Goal: Information Seeking & Learning: Understand process/instructions

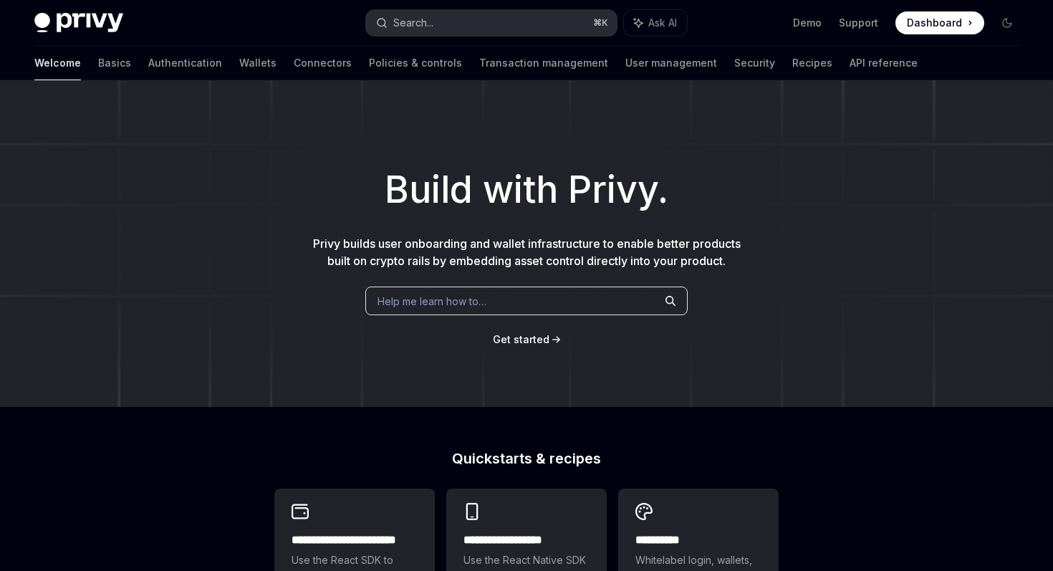
click at [474, 26] on button "Search... ⌘ K" at bounding box center [491, 23] width 250 height 26
type textarea "*"
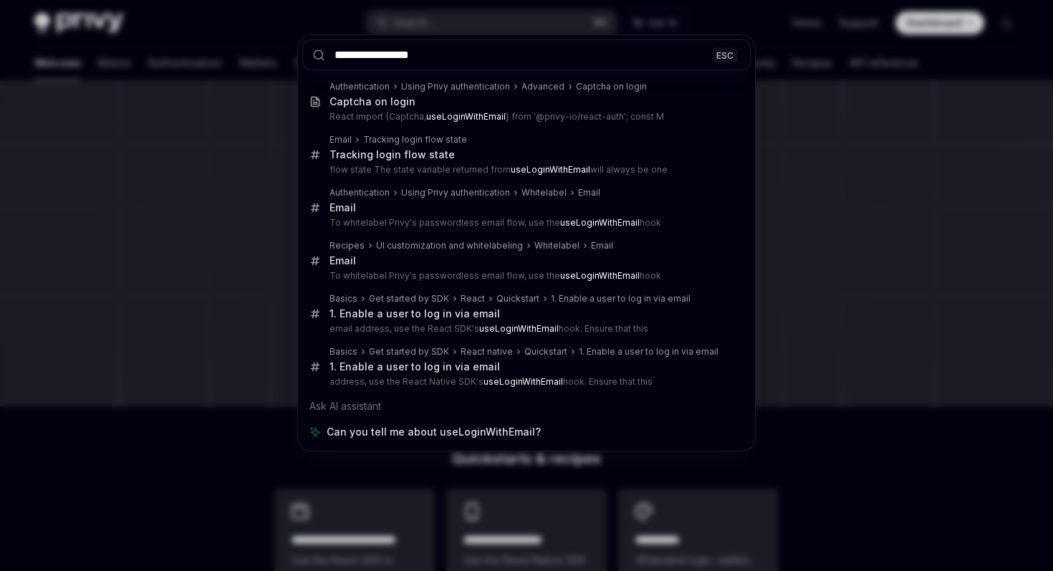
click at [454, 51] on input "**********" at bounding box center [526, 54] width 449 height 31
type input "**********"
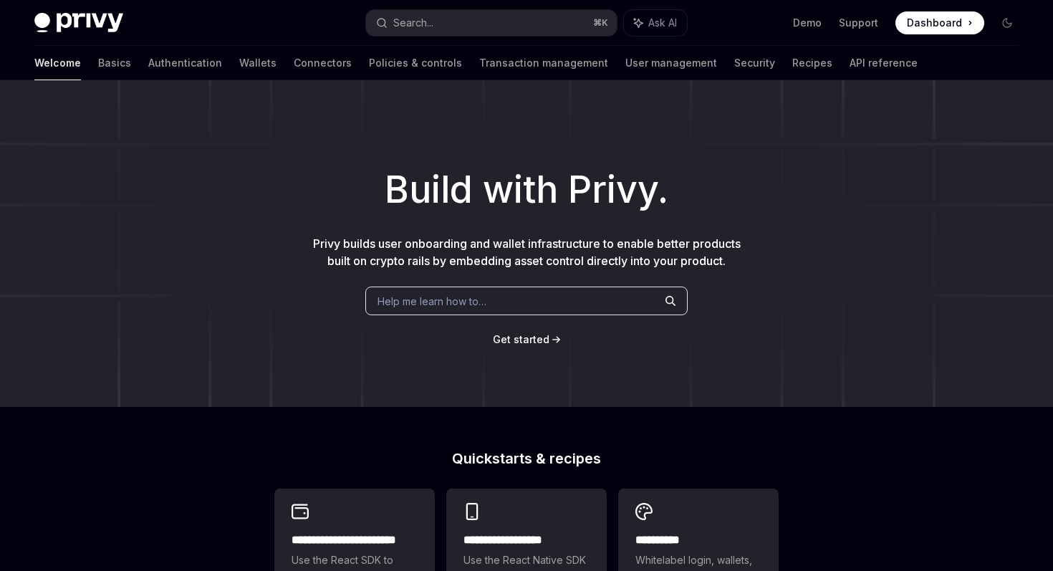
type textarea "*"
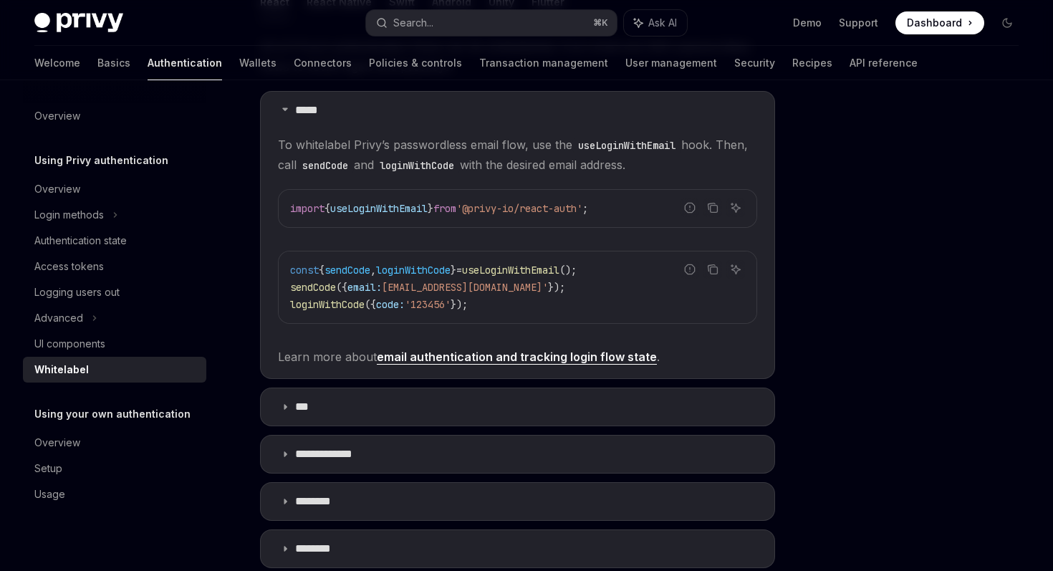
click at [396, 211] on span "useLoginWithEmail" at bounding box center [378, 208] width 97 height 13
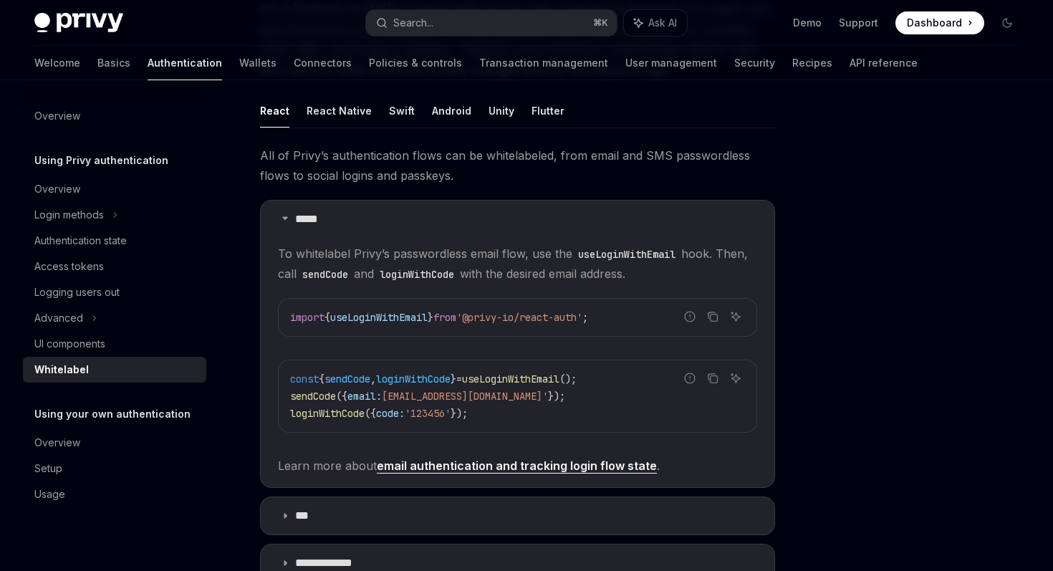
scroll to position [0, 0]
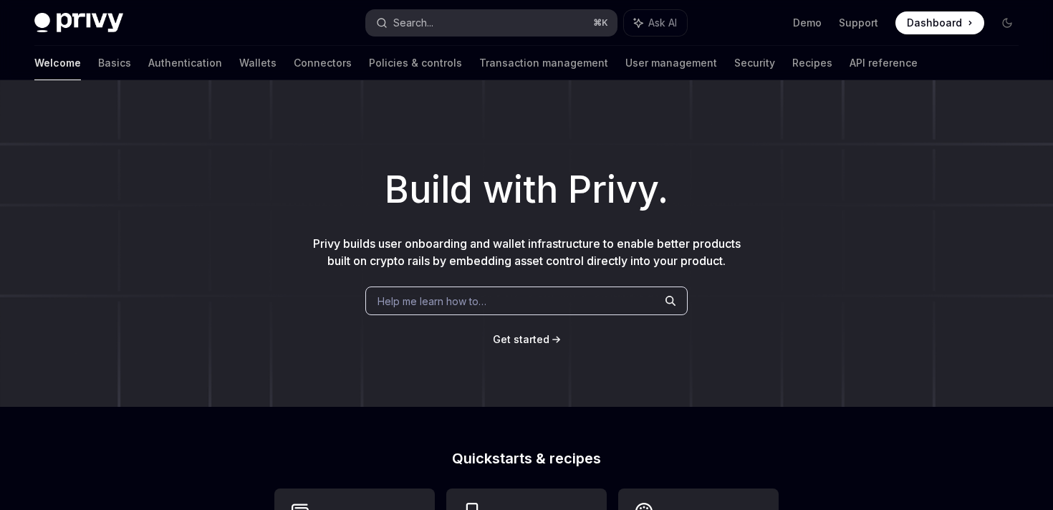
click at [459, 22] on button "Search... ⌘ K" at bounding box center [491, 23] width 250 height 26
type textarea "*"
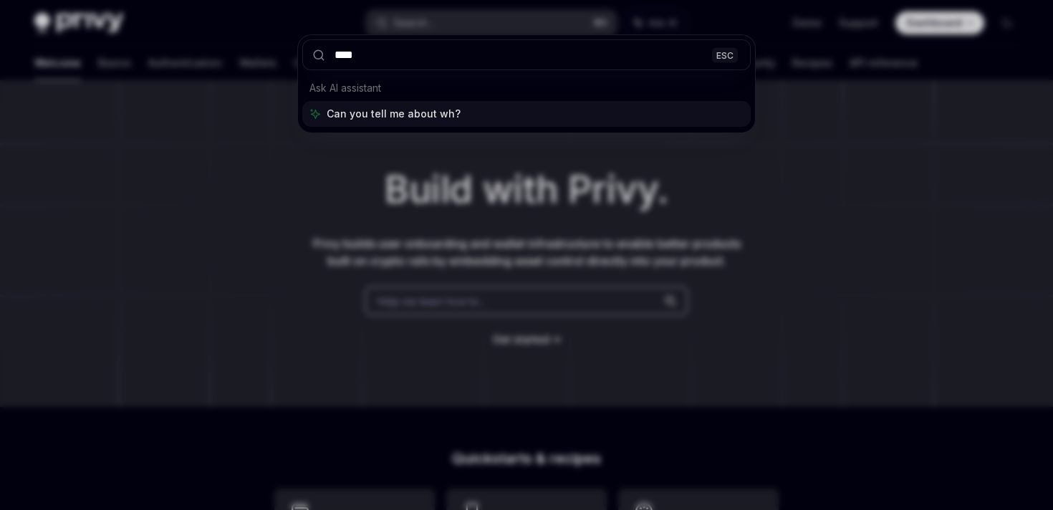
type input "*****"
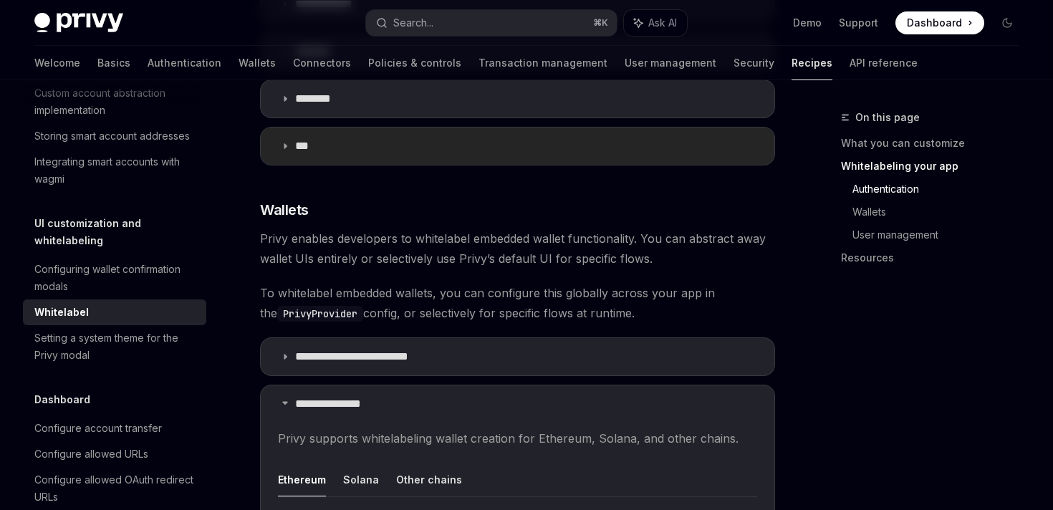
scroll to position [1166, 0]
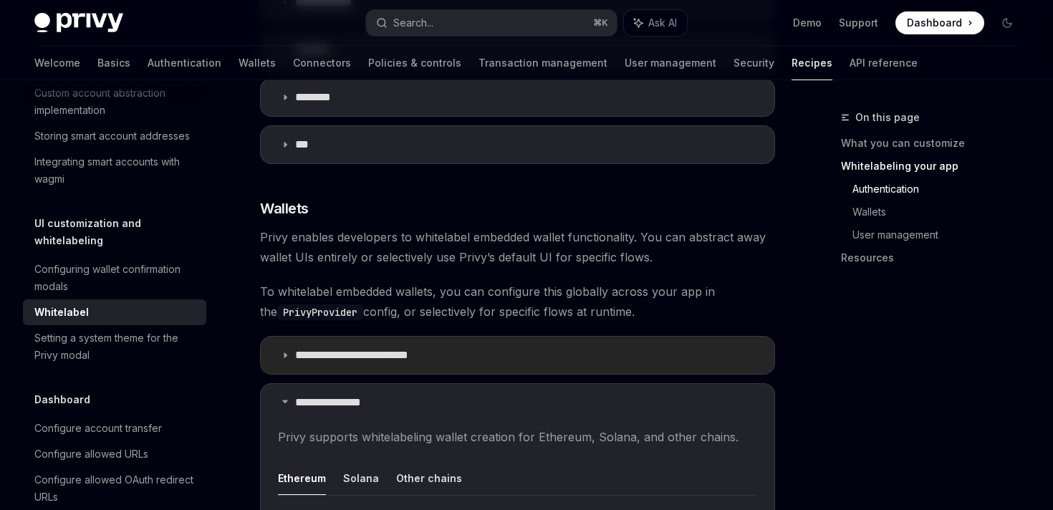
click at [334, 337] on summary "**********" at bounding box center [518, 355] width 514 height 37
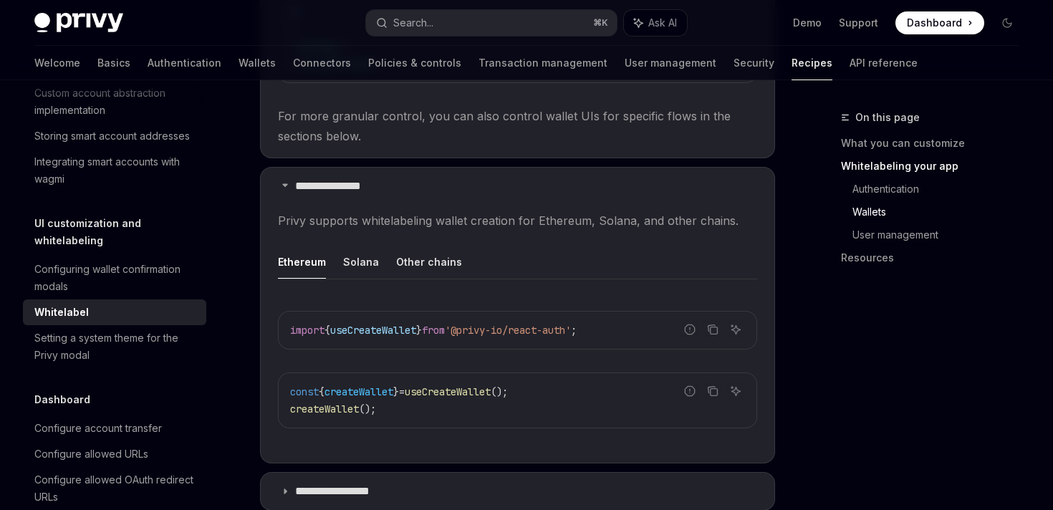
scroll to position [1729, 0]
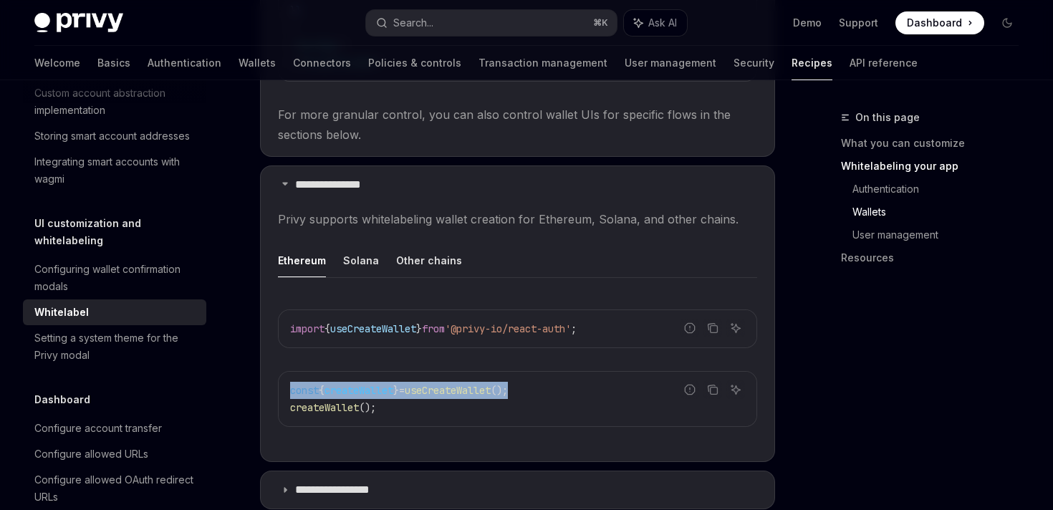
drag, startPoint x: 537, startPoint y: 373, endPoint x: 299, endPoint y: 360, distance: 238.2
click at [299, 372] on div "const { createWallet } = useCreateWallet (); createWallet ();" at bounding box center [518, 399] width 478 height 54
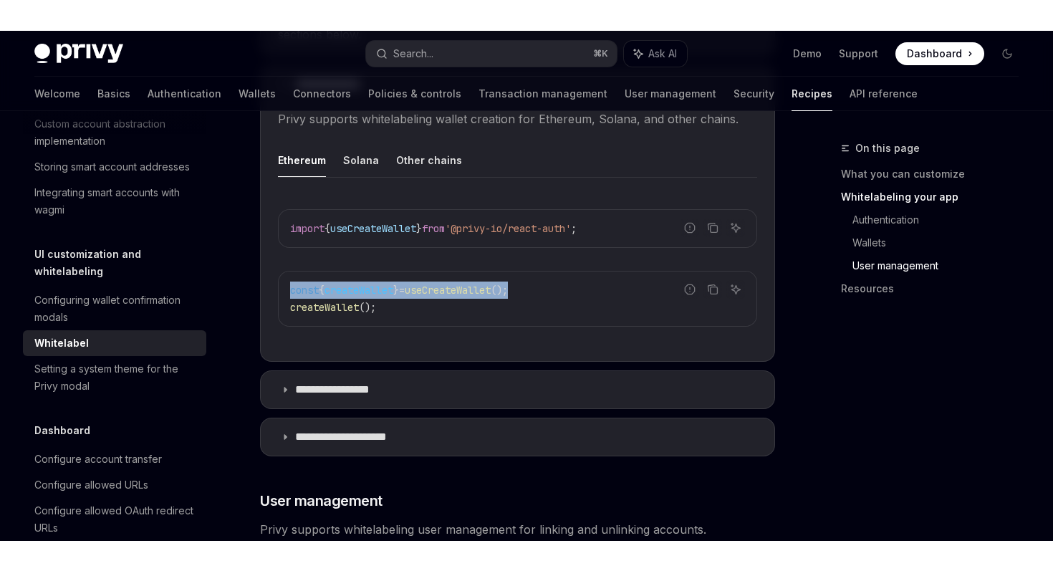
scroll to position [1861, 0]
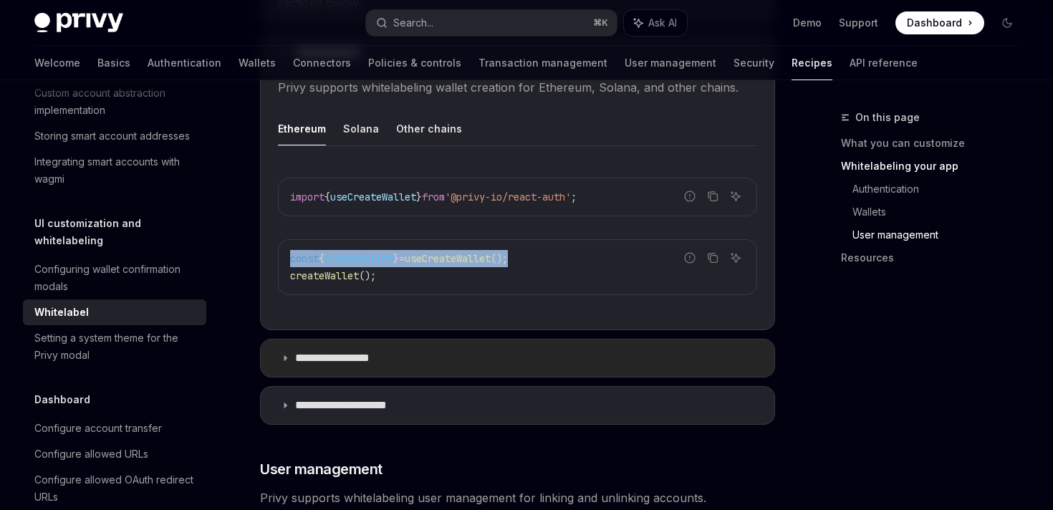
copy span "const { createWallet } = useCreateWallet ();"
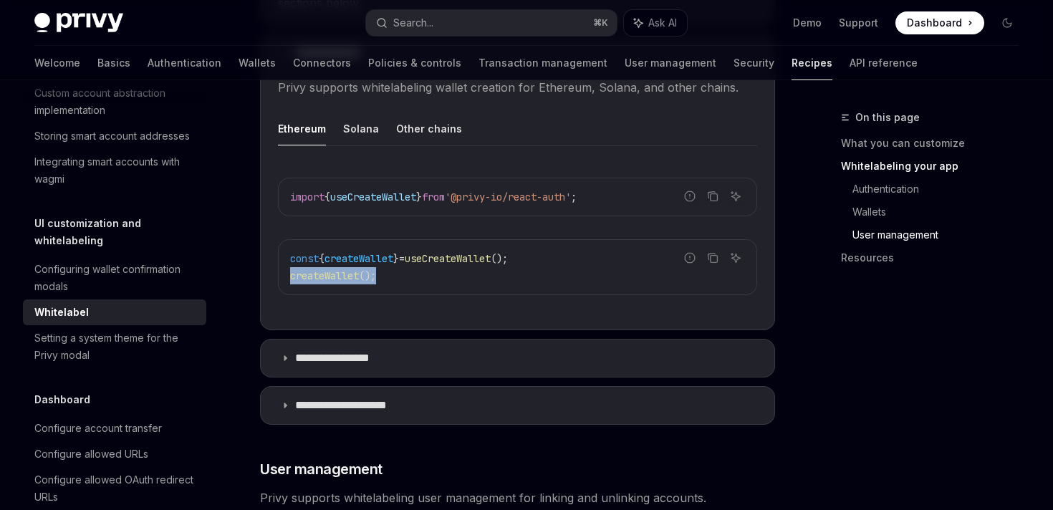
drag, startPoint x: 383, startPoint y: 254, endPoint x: 292, endPoint y: 254, distance: 91.7
click at [292, 254] on code "const { createWallet } = useCreateWallet (); createWallet ();" at bounding box center [517, 267] width 455 height 34
click at [306, 269] on span "createWallet" at bounding box center [324, 275] width 69 height 13
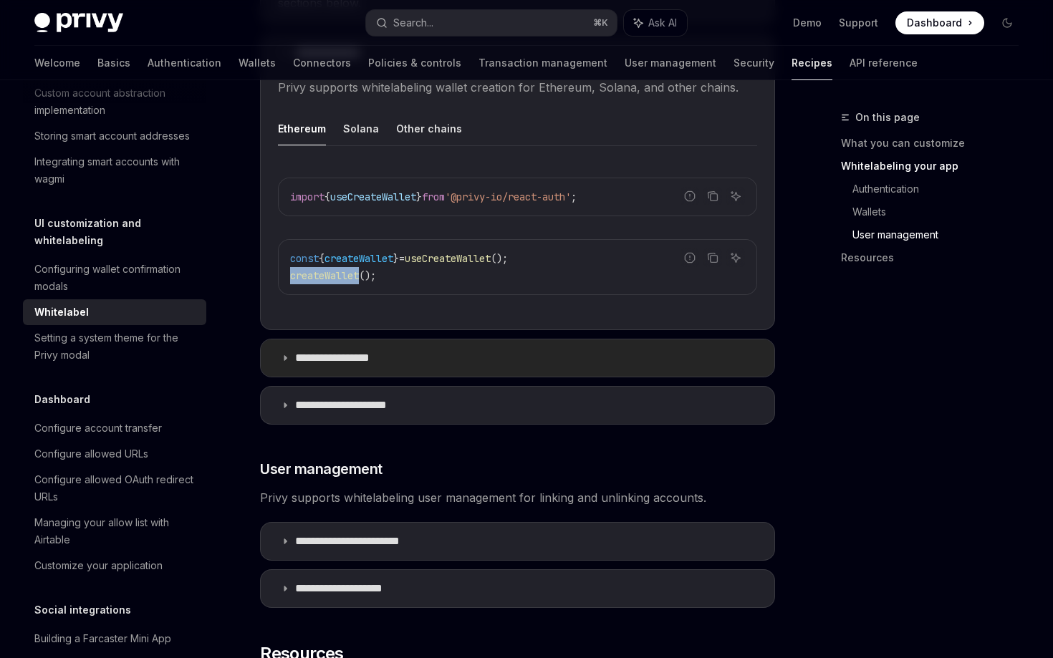
type textarea "*"
